Goal: Obtain resource: Download file/media

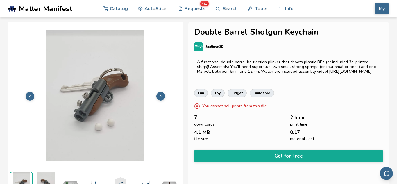
click at [161, 95] on icon at bounding box center [161, 96] width 4 height 4
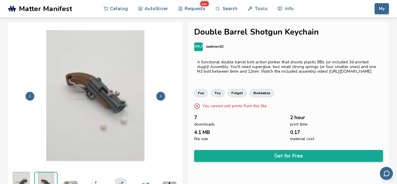
scroll to position [11, 0]
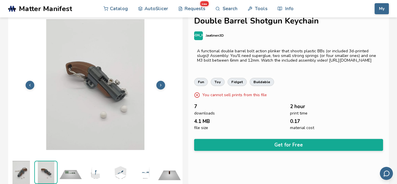
click at [160, 83] on icon at bounding box center [161, 85] width 4 height 4
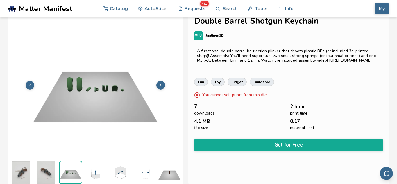
click at [160, 83] on icon at bounding box center [161, 85] width 4 height 4
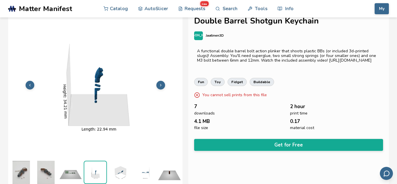
click at [160, 83] on icon at bounding box center [161, 85] width 4 height 4
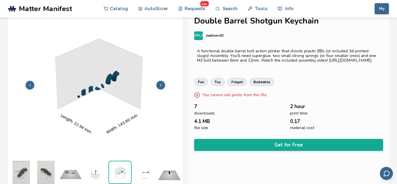
scroll to position [0, 25]
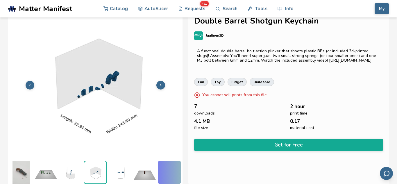
click at [160, 83] on icon at bounding box center [161, 85] width 4 height 4
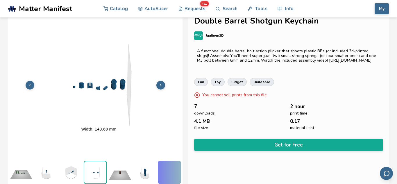
click at [160, 83] on icon at bounding box center [161, 85] width 4 height 4
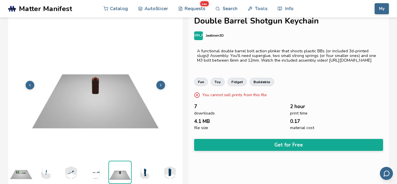
scroll to position [0, 74]
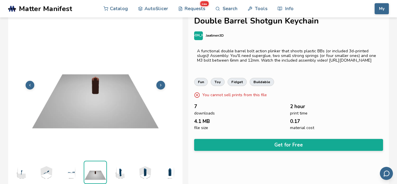
click at [160, 83] on icon at bounding box center [161, 85] width 4 height 4
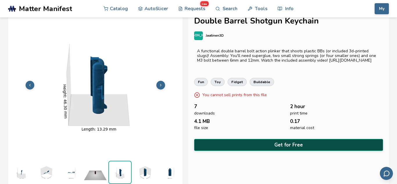
click at [268, 148] on button "Get for Free" at bounding box center [288, 145] width 189 height 12
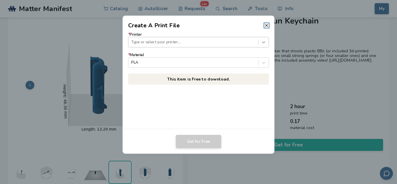
click at [265, 42] on icon at bounding box center [264, 42] width 6 height 6
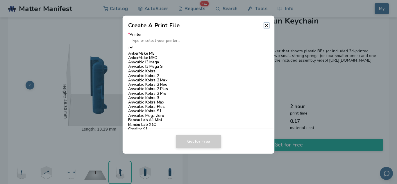
scroll to position [422, 0]
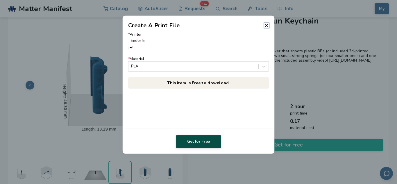
click at [193, 141] on button "Get for Free" at bounding box center [198, 141] width 45 height 13
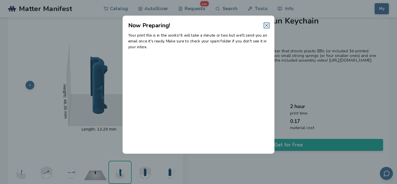
click at [267, 24] on line at bounding box center [266, 25] width 2 height 2
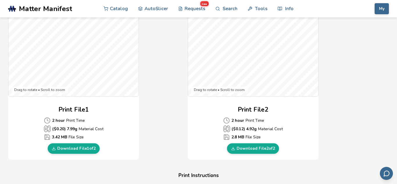
scroll to position [200, 0]
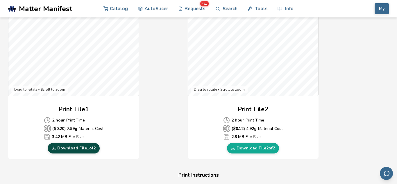
click at [79, 147] on link "Download File 1 of 2" at bounding box center [74, 148] width 52 height 10
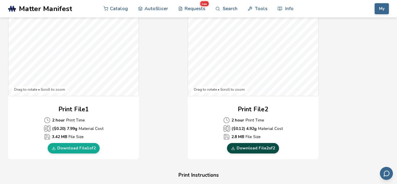
click at [241, 148] on link "Download File 2 of 2" at bounding box center [253, 148] width 52 height 10
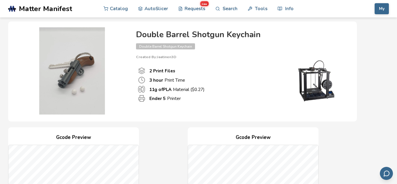
scroll to position [0, 0]
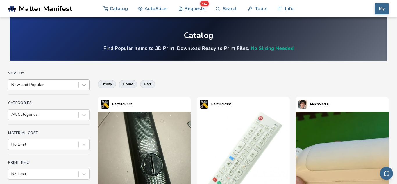
click at [84, 84] on icon at bounding box center [84, 85] width 6 height 6
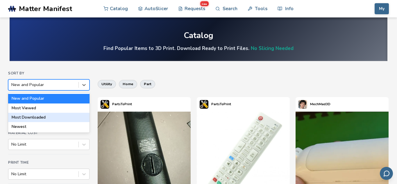
click at [69, 117] on div "Most Downloaded" at bounding box center [48, 117] width 81 height 9
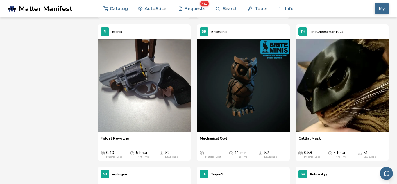
scroll to position [1050, 0]
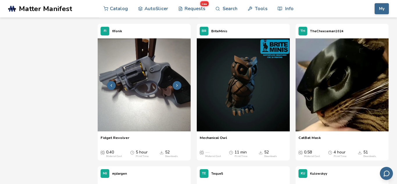
click at [180, 90] on button at bounding box center [177, 85] width 9 height 9
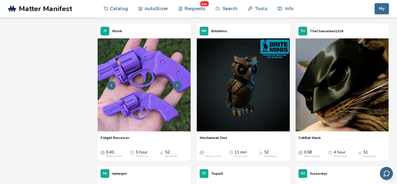
click at [180, 90] on button at bounding box center [177, 85] width 9 height 9
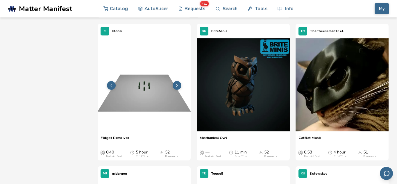
click at [178, 88] on icon at bounding box center [177, 85] width 4 height 4
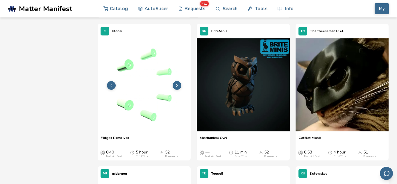
click at [178, 88] on icon at bounding box center [177, 85] width 4 height 4
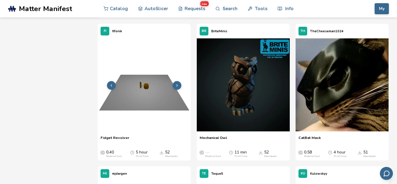
click at [178, 88] on icon at bounding box center [177, 85] width 4 height 4
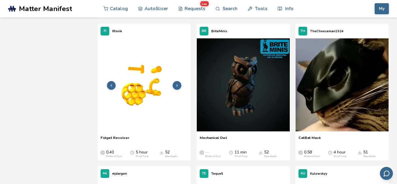
click at [178, 88] on icon at bounding box center [177, 85] width 4 height 4
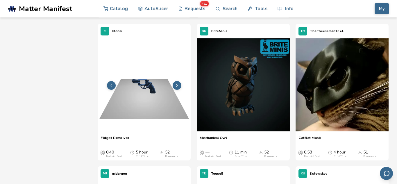
click at [178, 88] on icon at bounding box center [177, 85] width 4 height 4
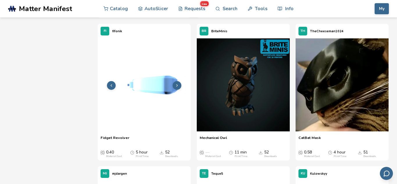
click at [178, 88] on icon at bounding box center [177, 85] width 4 height 4
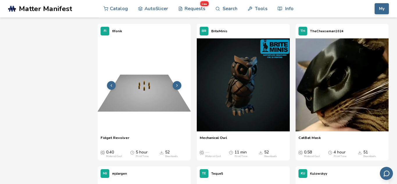
click at [178, 88] on icon at bounding box center [177, 85] width 4 height 4
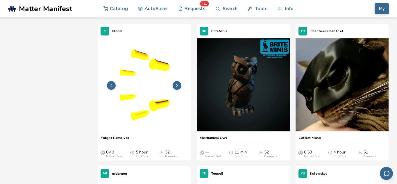
click at [178, 88] on icon at bounding box center [177, 85] width 4 height 4
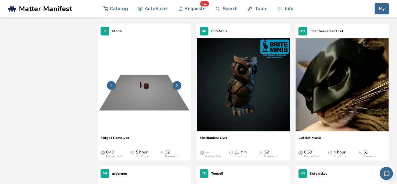
click at [178, 88] on icon at bounding box center [177, 85] width 4 height 4
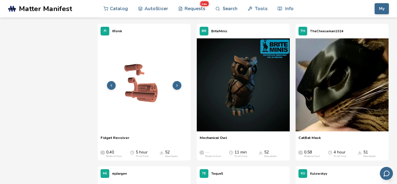
click at [178, 88] on icon at bounding box center [177, 85] width 4 height 4
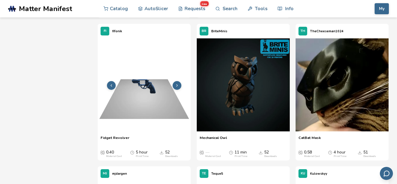
click at [178, 88] on icon at bounding box center [177, 85] width 4 height 4
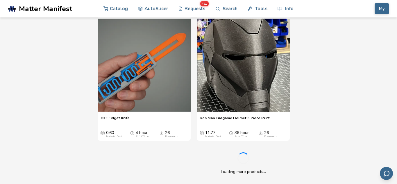
scroll to position [4189, 0]
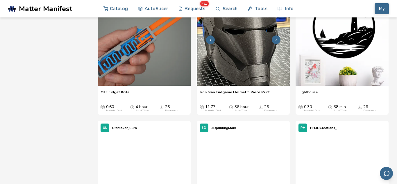
click at [220, 86] on img at bounding box center [243, 39] width 93 height 93
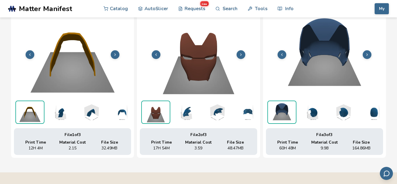
scroll to position [220, 0]
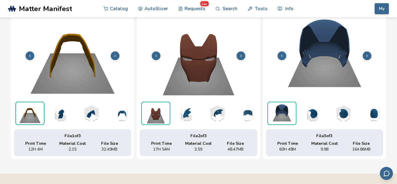
click at [116, 58] on button at bounding box center [115, 55] width 9 height 9
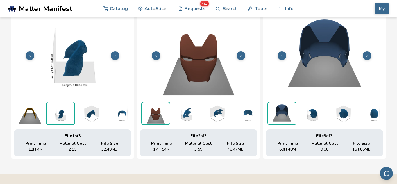
click at [116, 58] on button at bounding box center [115, 55] width 9 height 9
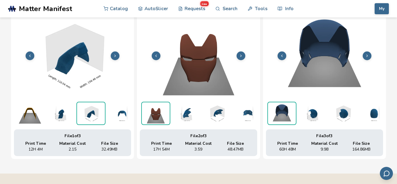
scroll to position [0, 6]
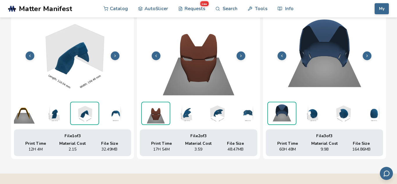
click at [116, 58] on button at bounding box center [115, 55] width 9 height 9
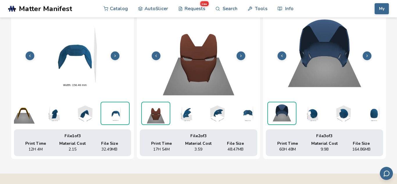
click at [116, 58] on button at bounding box center [115, 55] width 9 height 9
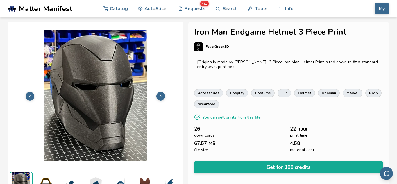
scroll to position [1, 0]
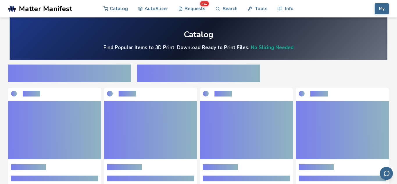
scroll to position [224, 0]
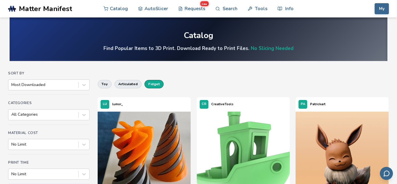
click at [157, 85] on button "fidget" at bounding box center [154, 84] width 19 height 8
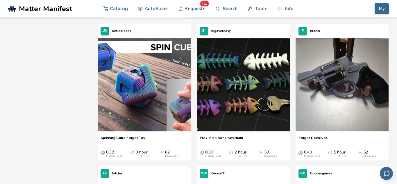
scroll to position [216, 0]
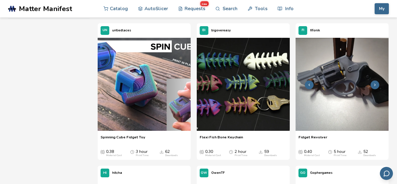
click at [323, 97] on img at bounding box center [342, 84] width 93 height 93
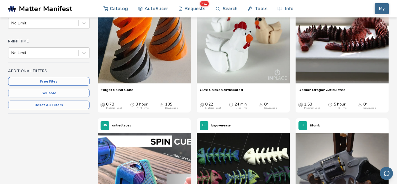
scroll to position [121, 0]
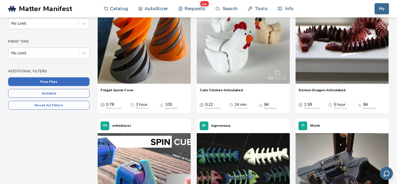
click at [49, 81] on button "Free Files" at bounding box center [48, 81] width 81 height 9
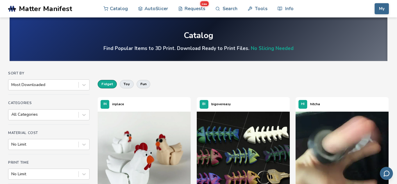
scroll to position [9, 0]
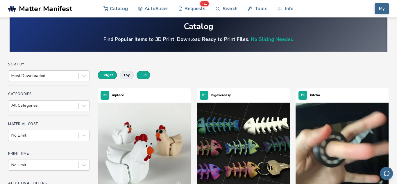
click at [141, 76] on button "fun" at bounding box center [144, 75] width 14 height 8
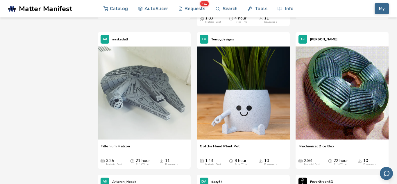
scroll to position [1756, 0]
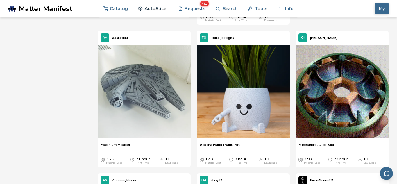
click at [151, 7] on link "AutoSlicer" at bounding box center [153, 8] width 30 height 17
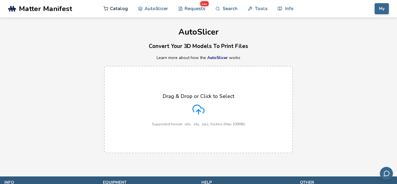
click at [116, 10] on link "Catalog" at bounding box center [116, 8] width 24 height 17
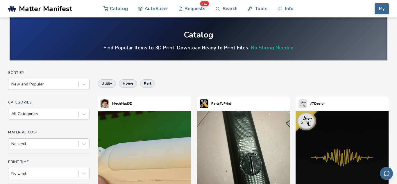
scroll to position [1, 0]
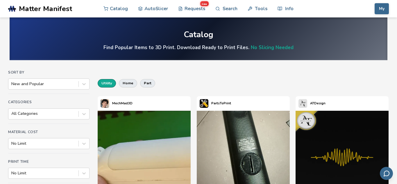
click at [109, 83] on button "utility" at bounding box center [107, 83] width 18 height 8
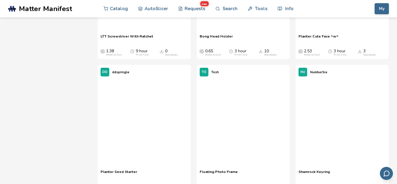
scroll to position [6705, 0]
